Goal: Information Seeking & Learning: Learn about a topic

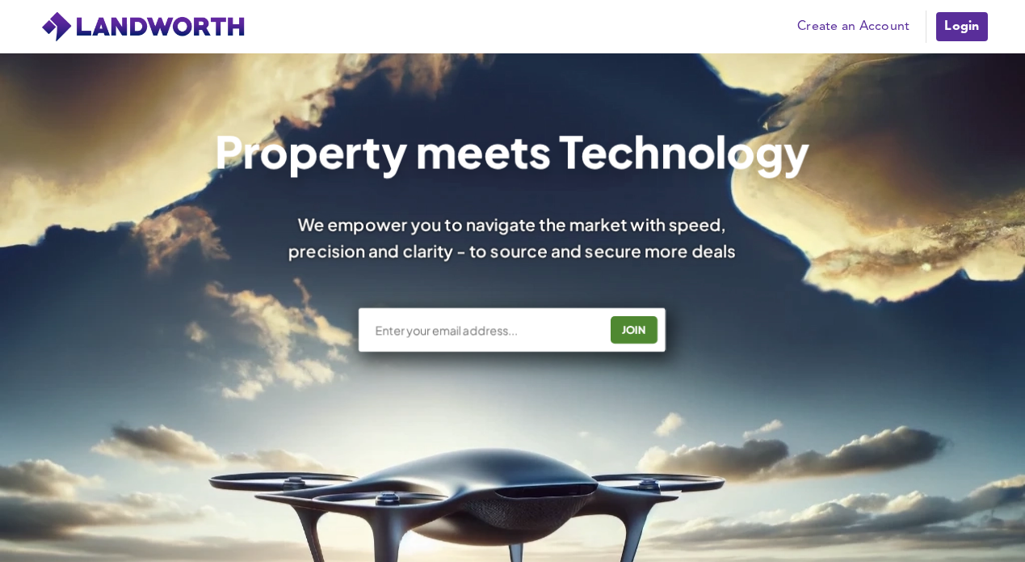
click at [945, 19] on link "Login" at bounding box center [962, 27] width 54 height 32
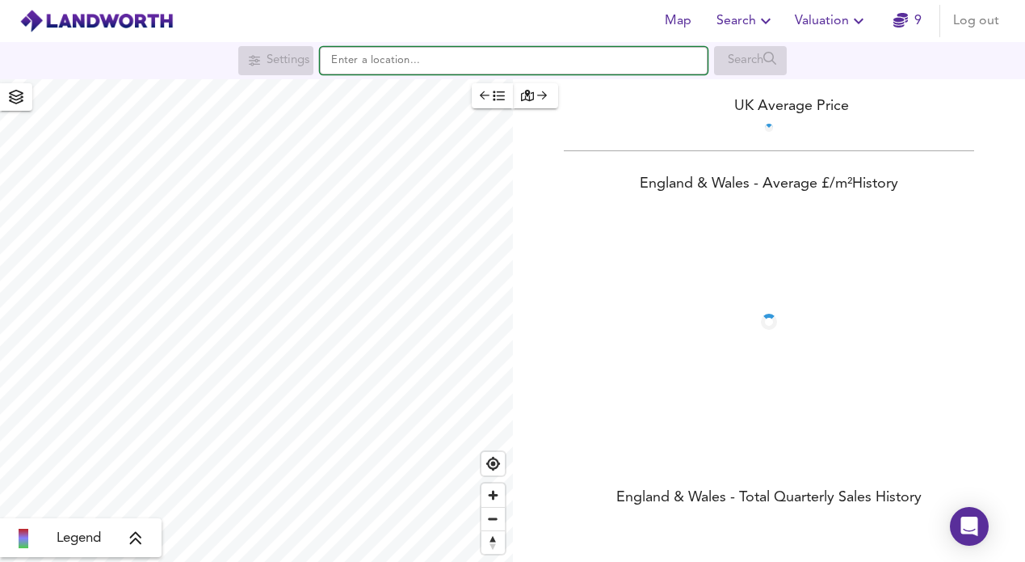
click at [503, 61] on input "text" at bounding box center [514, 60] width 388 height 27
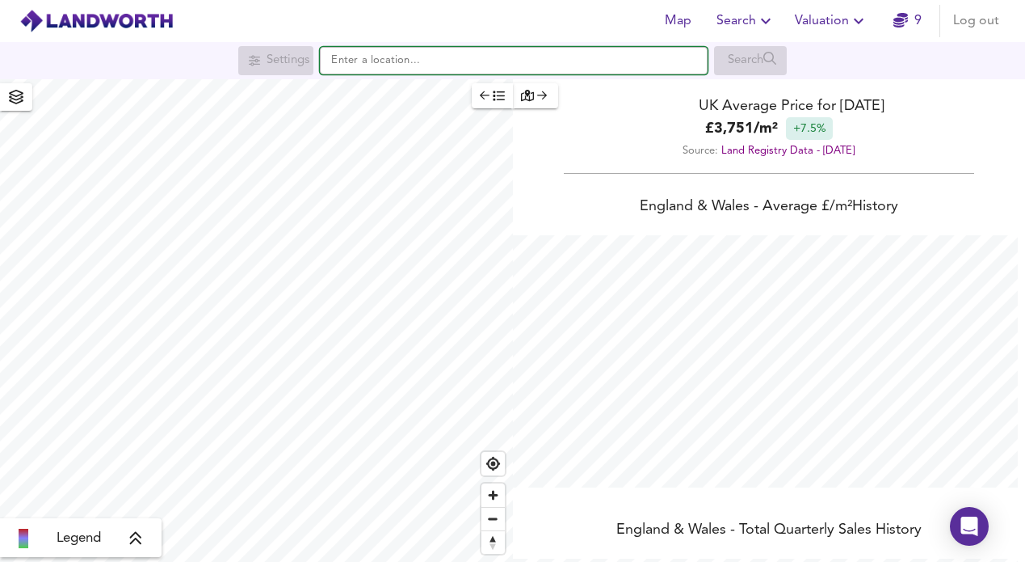
scroll to position [562, 1025]
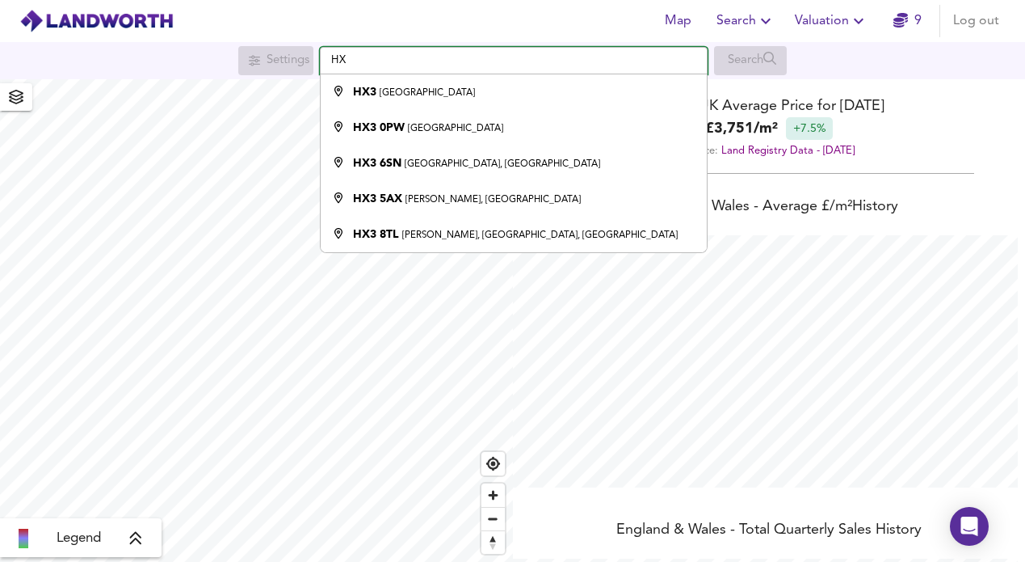
type input "H"
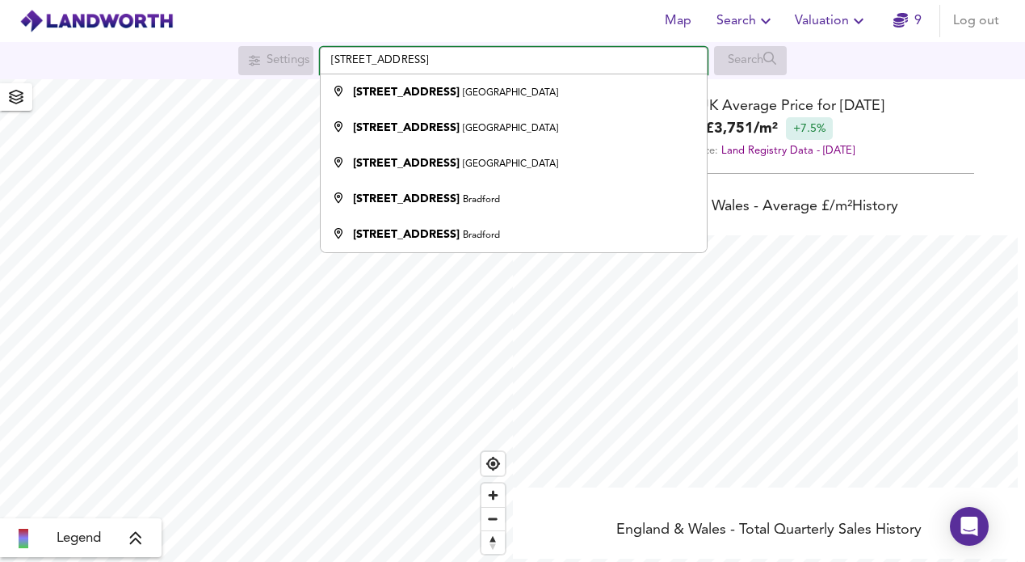
type input "[STREET_ADDRESS]"
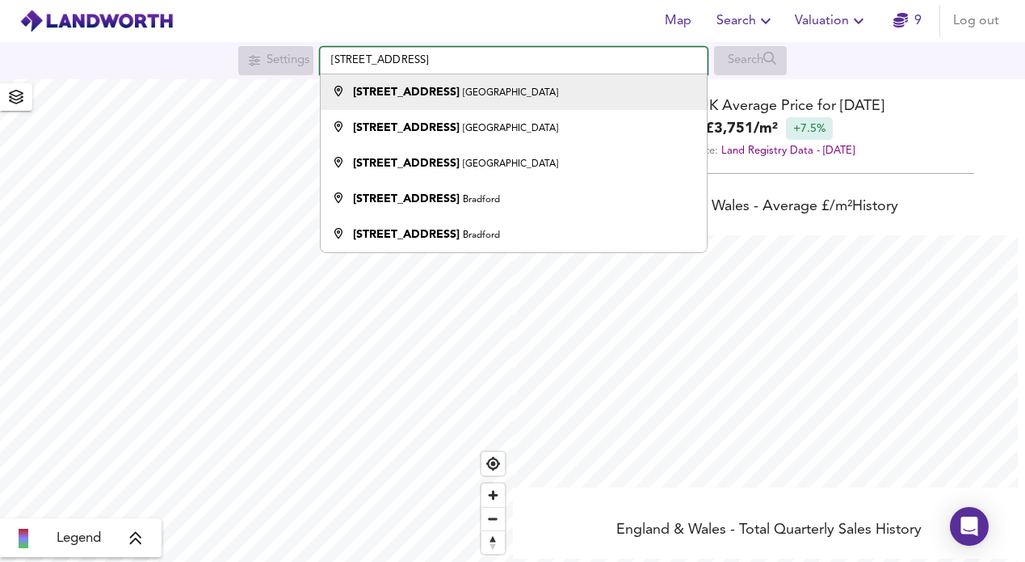
click at [558, 65] on input "[STREET_ADDRESS]" at bounding box center [514, 60] width 388 height 27
click at [526, 106] on li "[STREET_ADDRESS]" at bounding box center [514, 92] width 386 height 36
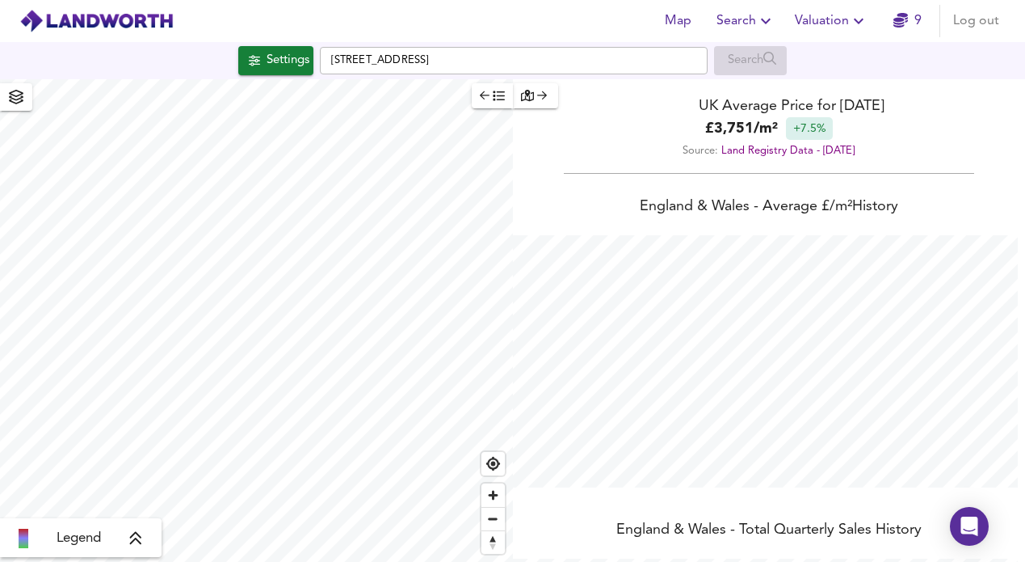
checkbox input "false"
checkbox input "true"
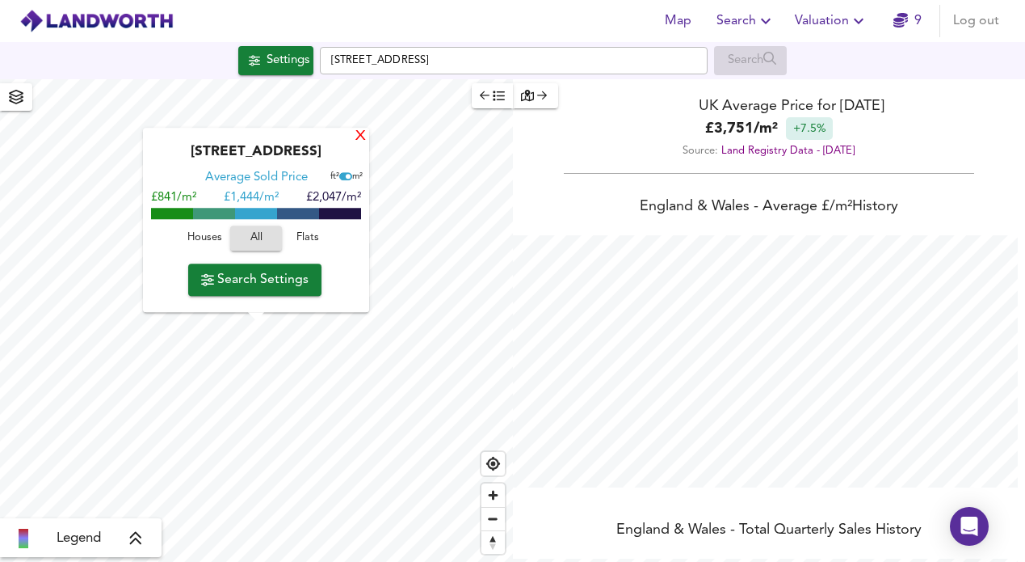
click at [359, 133] on div "X" at bounding box center [361, 136] width 14 height 15
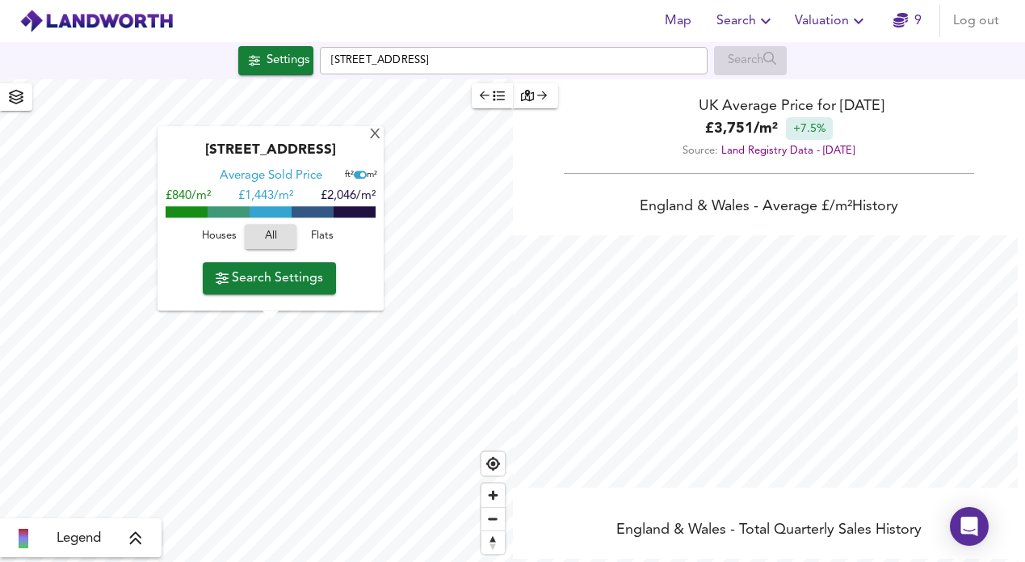
click at [348, 150] on div "[STREET_ADDRESS]" at bounding box center [271, 156] width 210 height 26
click at [296, 152] on div "[STREET_ADDRESS]" at bounding box center [271, 156] width 210 height 26
drag, startPoint x: 293, startPoint y: 152, endPoint x: 358, endPoint y: 152, distance: 64.6
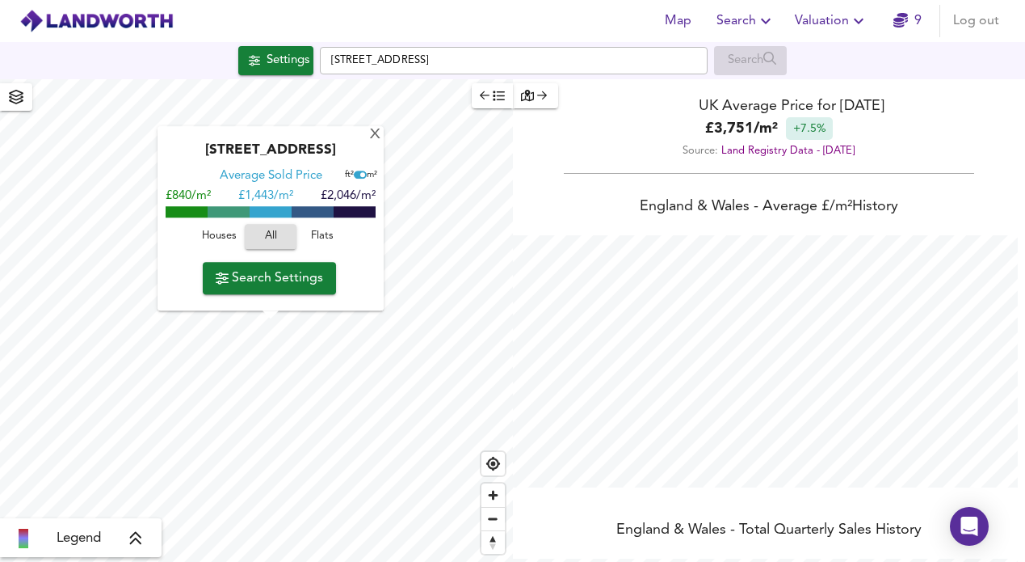
click at [358, 152] on div "[STREET_ADDRESS]" at bounding box center [271, 156] width 210 height 26
copy div "HX3 5PW"
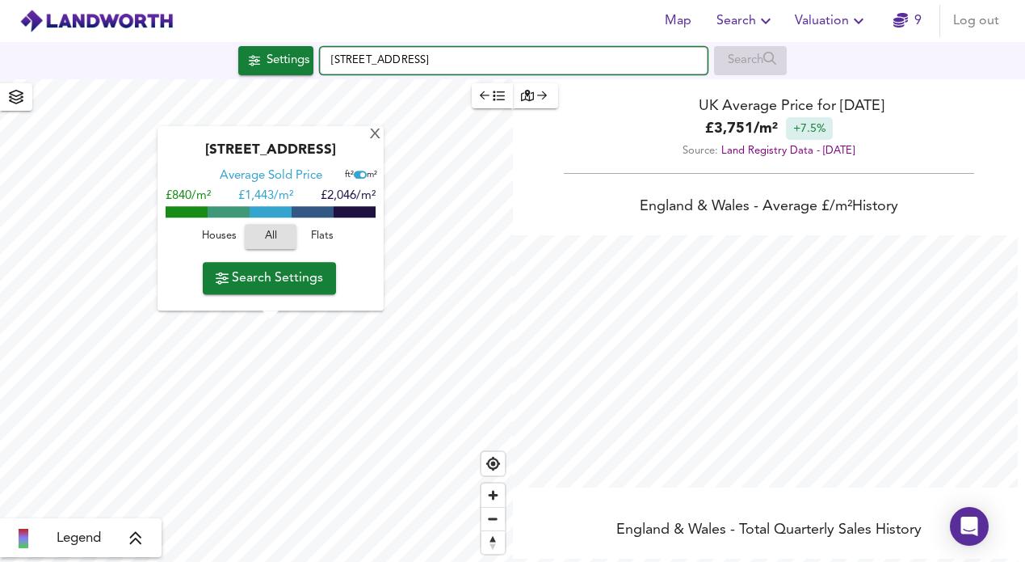
click at [411, 59] on input "[STREET_ADDRESS]" at bounding box center [514, 60] width 388 height 27
paste input "HX3 5PW"
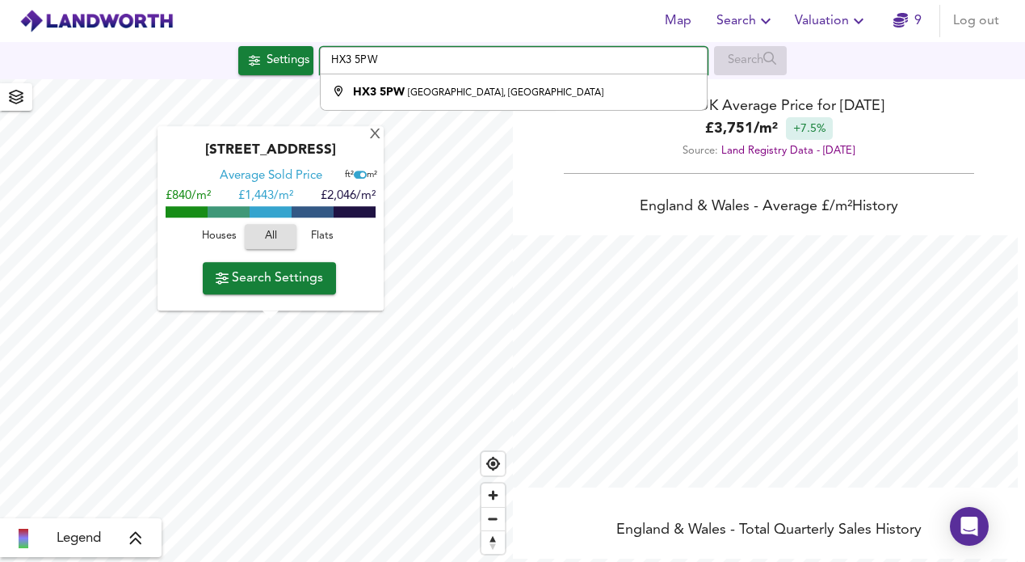
click at [428, 61] on input "HX3 5PW" at bounding box center [514, 60] width 388 height 27
paste input "[STREET_ADDRESS]"
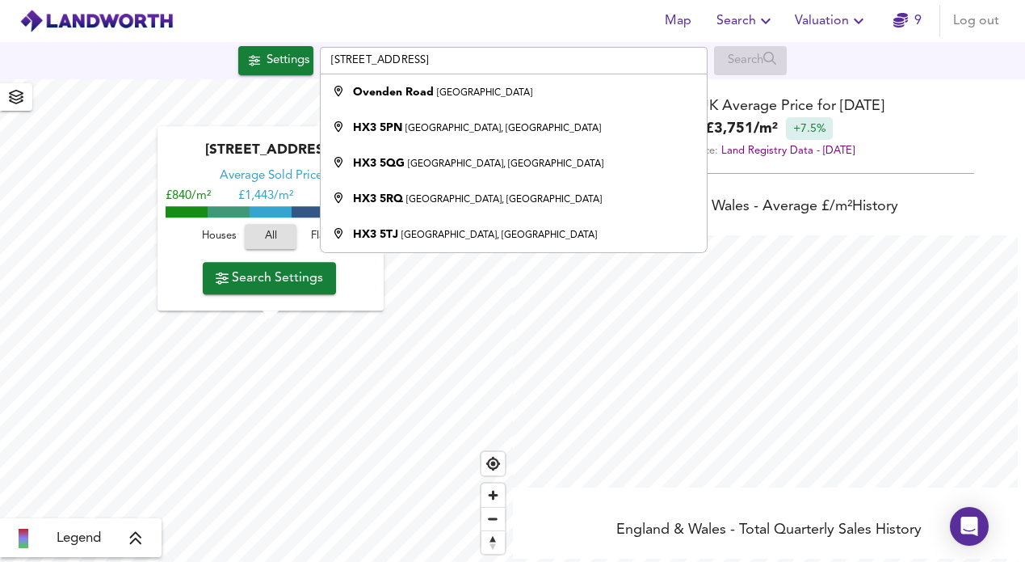
click at [507, 23] on div "Map Search Valuation 9 Log out" at bounding box center [512, 21] width 1025 height 40
click at [235, 154] on div "[STREET_ADDRESS]" at bounding box center [271, 156] width 210 height 26
click at [210, 236] on span "Houses" at bounding box center [219, 237] width 44 height 19
click at [506, 14] on div "Map Search Valuation 9 Log out" at bounding box center [512, 21] width 1025 height 40
click at [457, 77] on li "[GEOGRAPHIC_DATA]" at bounding box center [514, 92] width 386 height 36
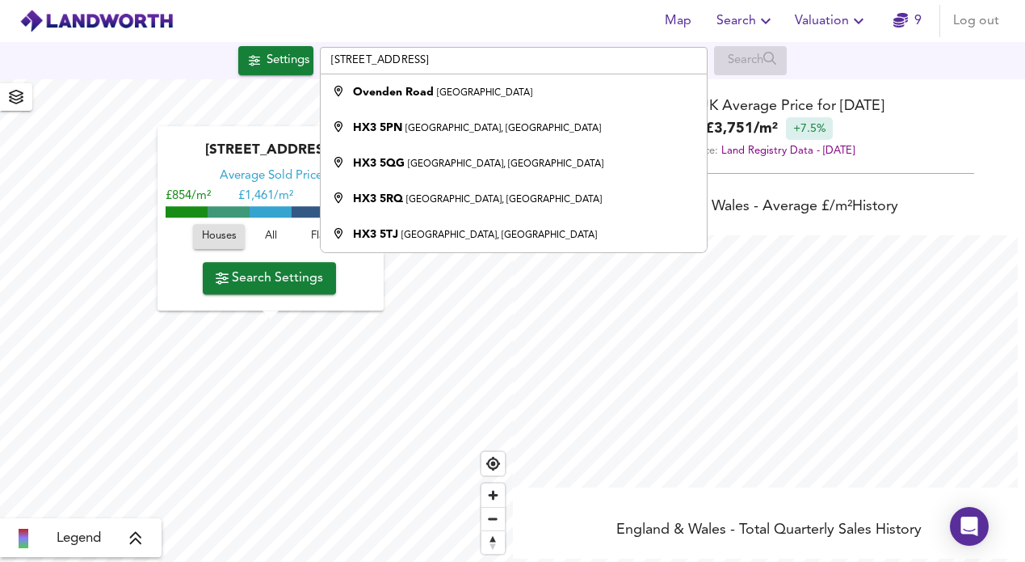
type input "[GEOGRAPHIC_DATA], [GEOGRAPHIC_DATA]"
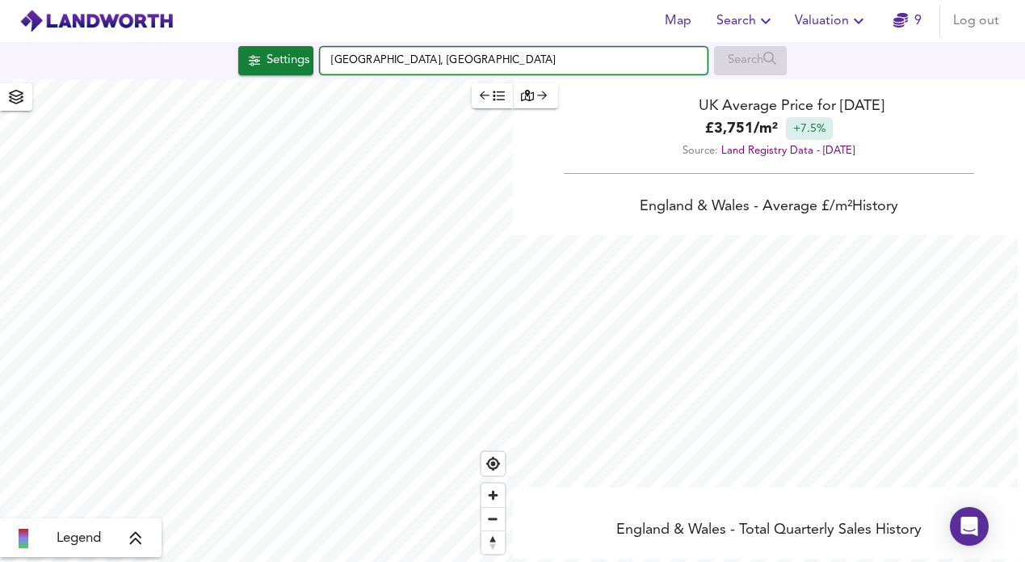
click at [373, 60] on input "[GEOGRAPHIC_DATA], [GEOGRAPHIC_DATA]" at bounding box center [514, 60] width 388 height 27
click at [400, 60] on input "[GEOGRAPHIC_DATA], [GEOGRAPHIC_DATA]" at bounding box center [514, 60] width 388 height 27
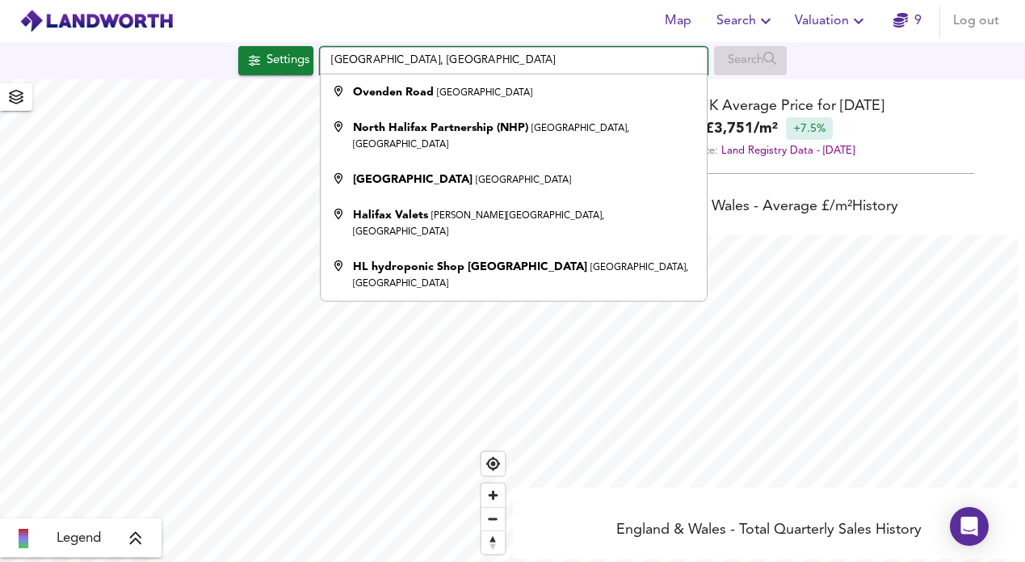
type input "[GEOGRAPHIC_DATA], [GEOGRAPHIC_DATA]"
click at [578, 27] on div "Map Search Valuation 9 Log out" at bounding box center [512, 21] width 1025 height 40
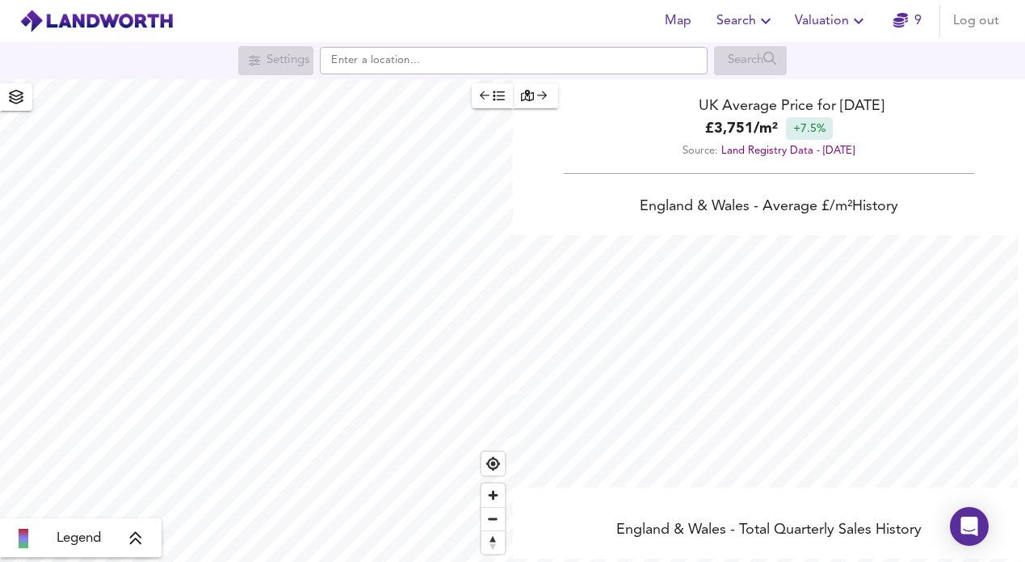
scroll to position [562, 1025]
click at [343, 561] on html "Map Search Valuation 9 Log out Settings Search Legend UK Average Price for Octo…" at bounding box center [512, 281] width 1025 height 562
click at [309, 561] on html "Map Search Valuation 9 Log out Settings Search Legend UK Average Price for Octo…" at bounding box center [512, 281] width 1025 height 562
click at [238, 561] on html "Map Search Valuation 9 Log out Settings Search Legend UK Average Price for Octo…" at bounding box center [512, 281] width 1025 height 562
click at [212, 561] on html "Map Search Valuation 9 Log out Settings Search Legend UK Average Price for Octo…" at bounding box center [512, 281] width 1025 height 562
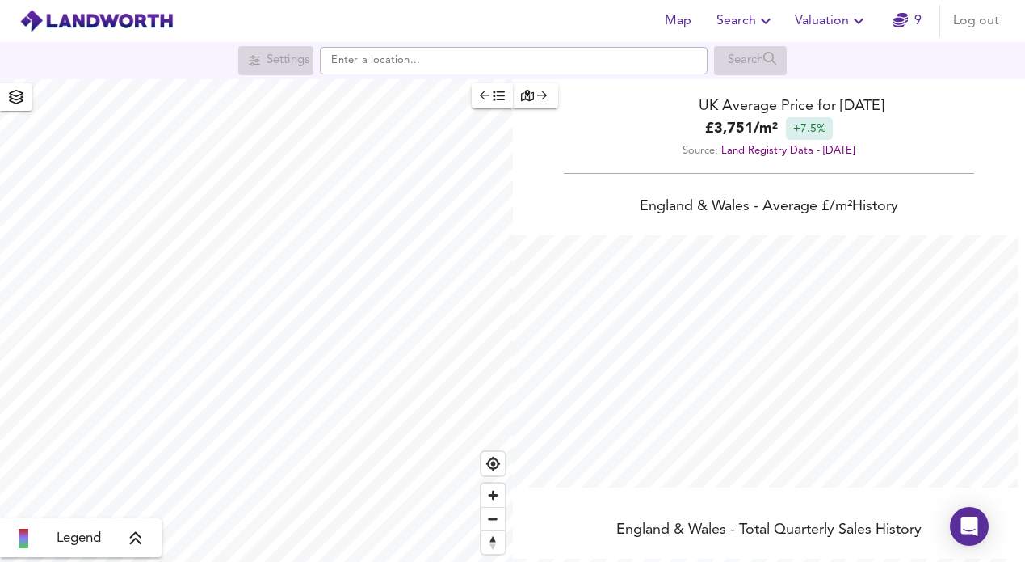
click at [289, 561] on html "Map Search Valuation 9 Log out Settings Search Legend UK Average Price for Octo…" at bounding box center [512, 281] width 1025 height 562
click at [285, 561] on html "Map Search Valuation 9 Log out Settings Search Legend UK Average Price for Octo…" at bounding box center [512, 281] width 1025 height 562
click at [362, 561] on html "Map Search Valuation 9 Log out Settings Search Legend UK Average Price for Octo…" at bounding box center [512, 281] width 1025 height 562
click at [452, 561] on html "Map Search Valuation 9 Log out Settings Search Legend UK Average Price for Octo…" at bounding box center [512, 281] width 1025 height 562
